Goal: Information Seeking & Learning: Understand process/instructions

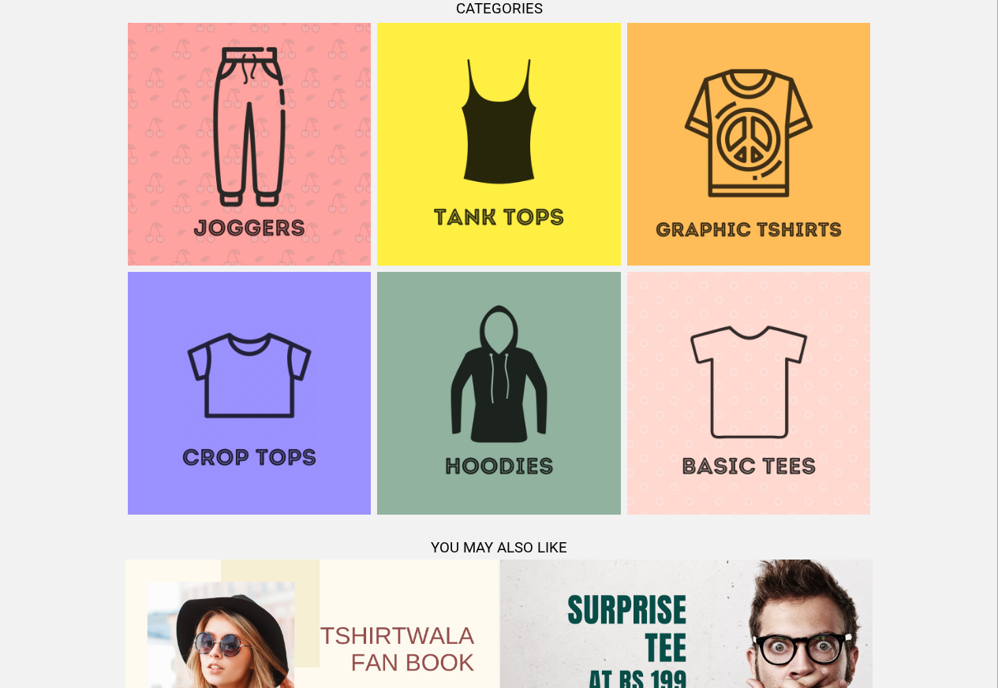
scroll to position [1655, 0]
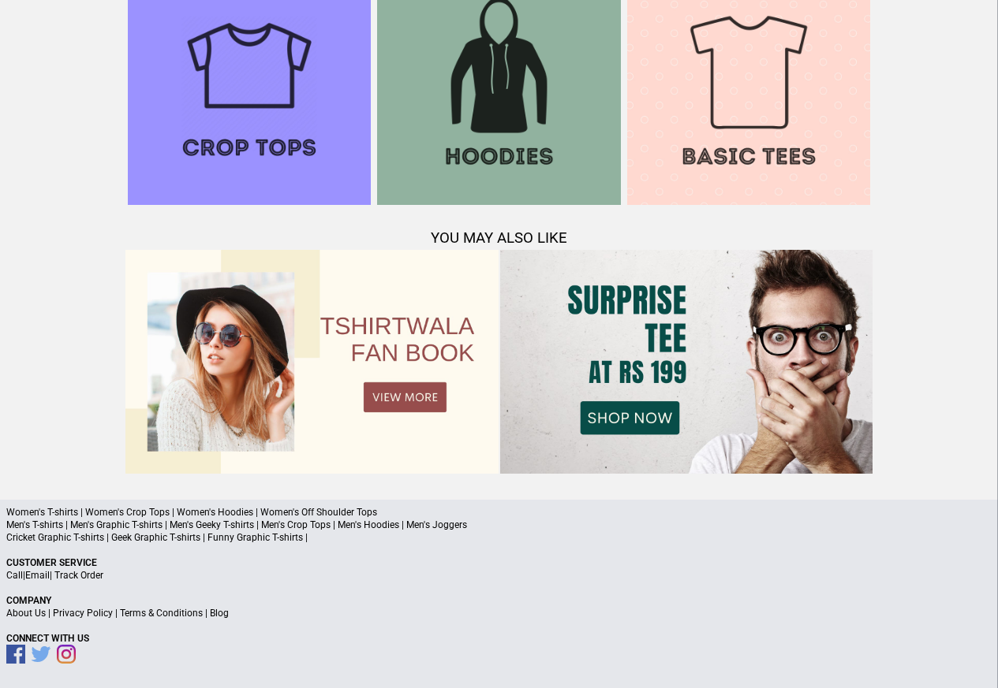
click at [168, 614] on link "Terms & Conditions" at bounding box center [161, 613] width 83 height 11
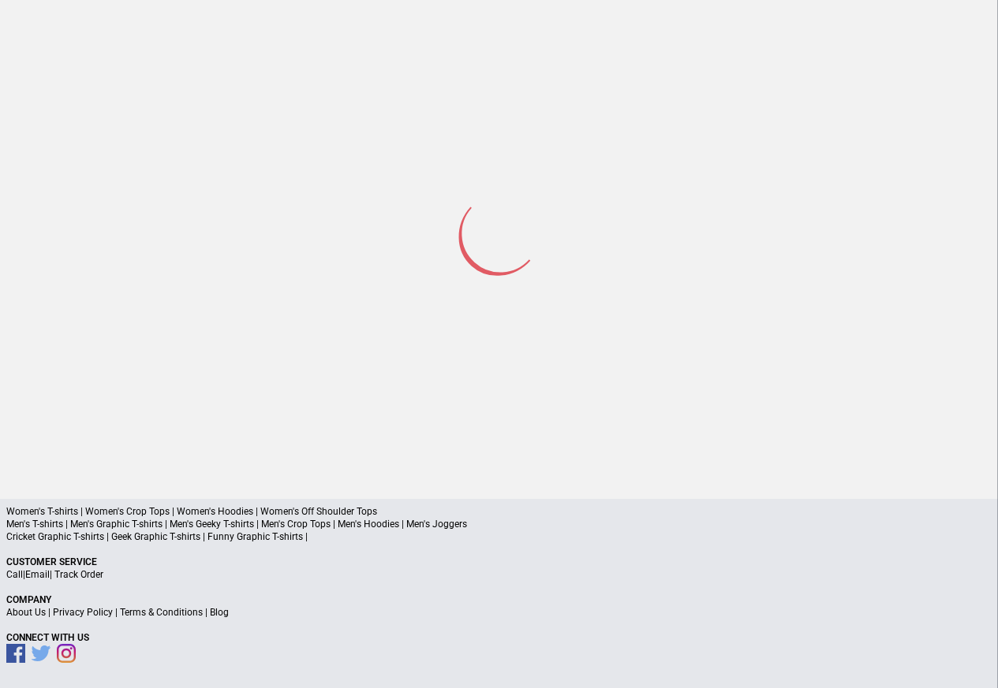
scroll to position [75, 0]
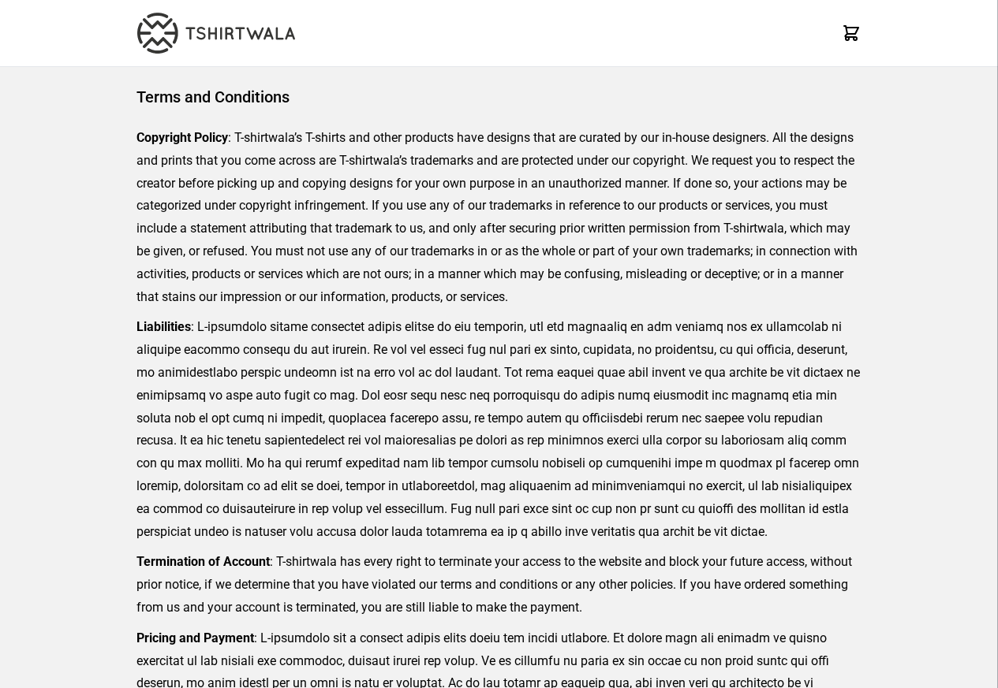
scroll to position [363, 0]
